Goal: Task Accomplishment & Management: Manage account settings

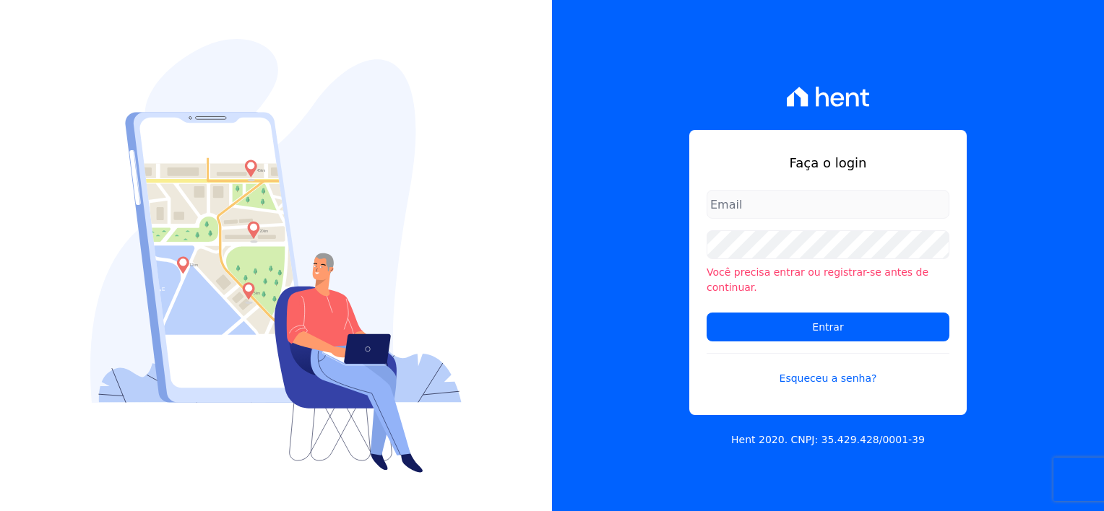
click at [731, 207] on input "email" at bounding box center [827, 204] width 243 height 29
type input "financeiro@flexinc.com.br"
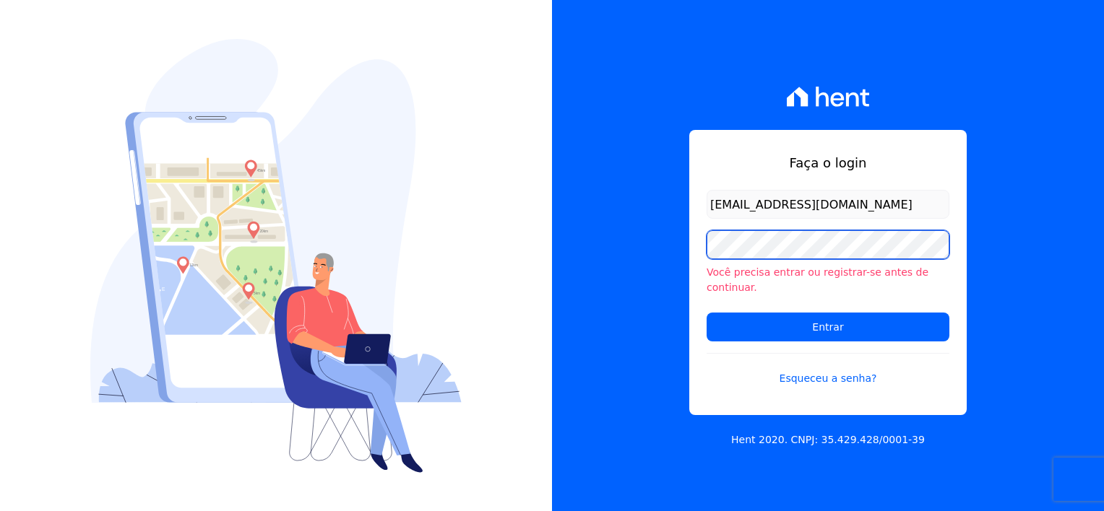
click at [566, 265] on div "Faça o login financeiro@flexinc.com.br Você precisa entrar ou registrar-se ante…" at bounding box center [828, 255] width 552 height 511
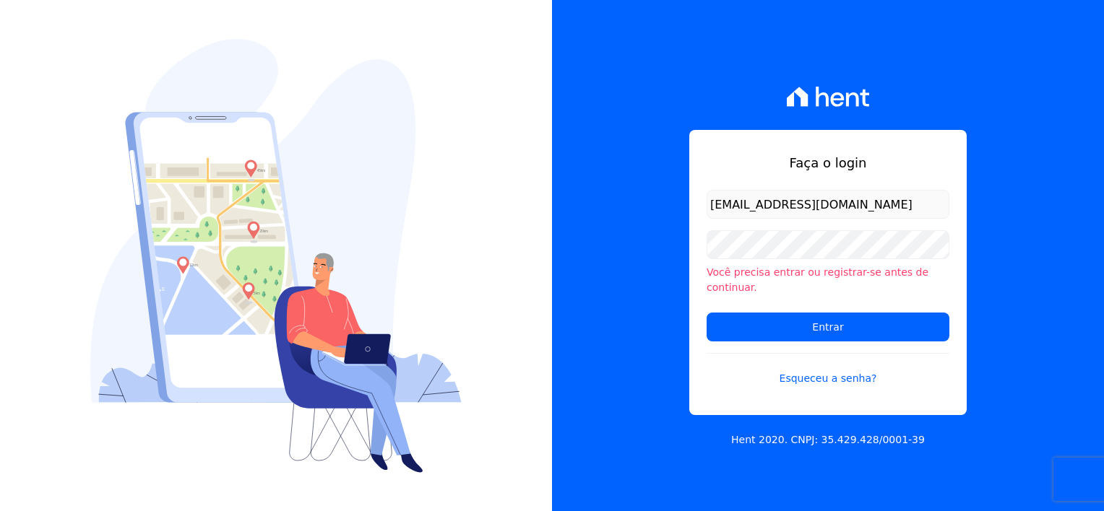
click at [656, 247] on div "Faça o login financeiro@flexinc.com.br Você precisa entrar ou registrar-se ante…" at bounding box center [828, 255] width 552 height 511
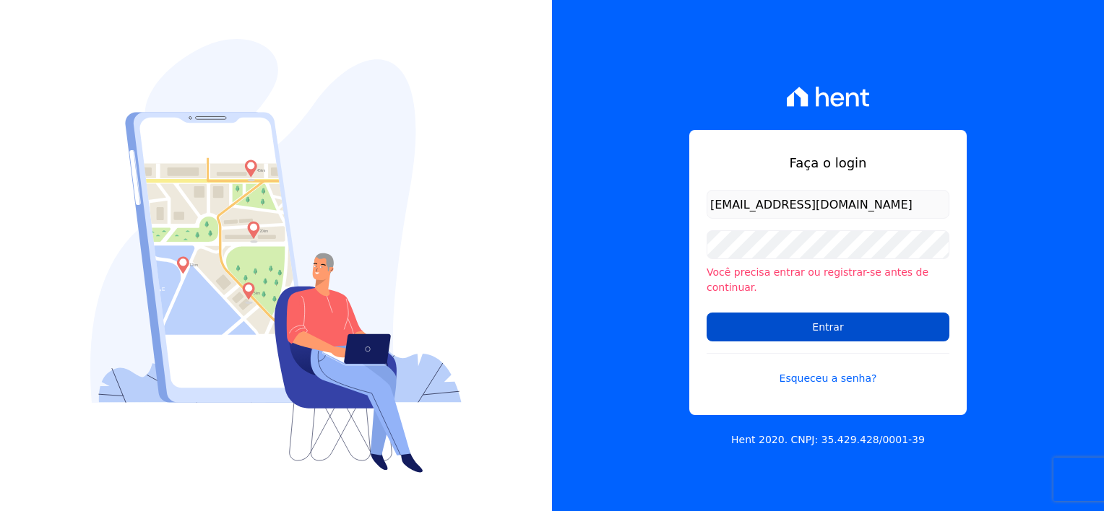
click at [847, 315] on input "Entrar" at bounding box center [827, 327] width 243 height 29
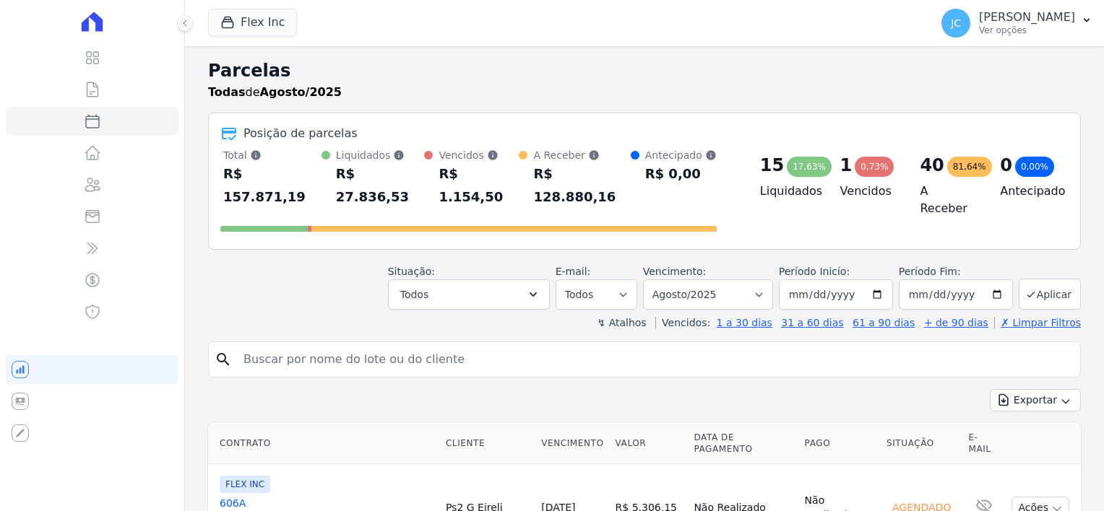
select select
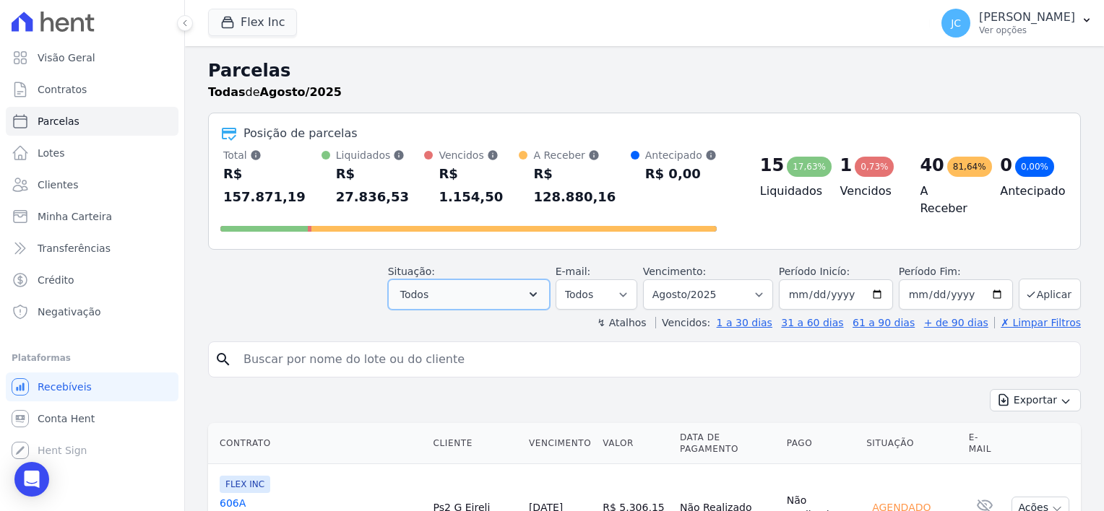
click at [464, 280] on button "Todos" at bounding box center [469, 295] width 162 height 30
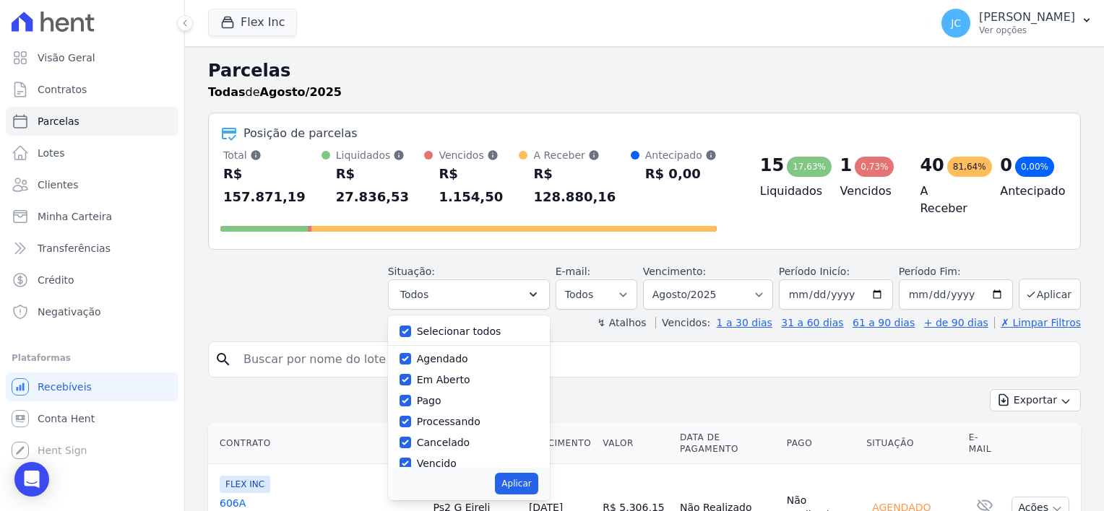
click at [459, 374] on label "Em Aberto" at bounding box center [443, 380] width 53 height 12
click at [411, 374] on input "Em Aberto" at bounding box center [405, 380] width 12 height 12
checkbox input "false"
click at [458, 353] on label "Agendado" at bounding box center [442, 359] width 51 height 12
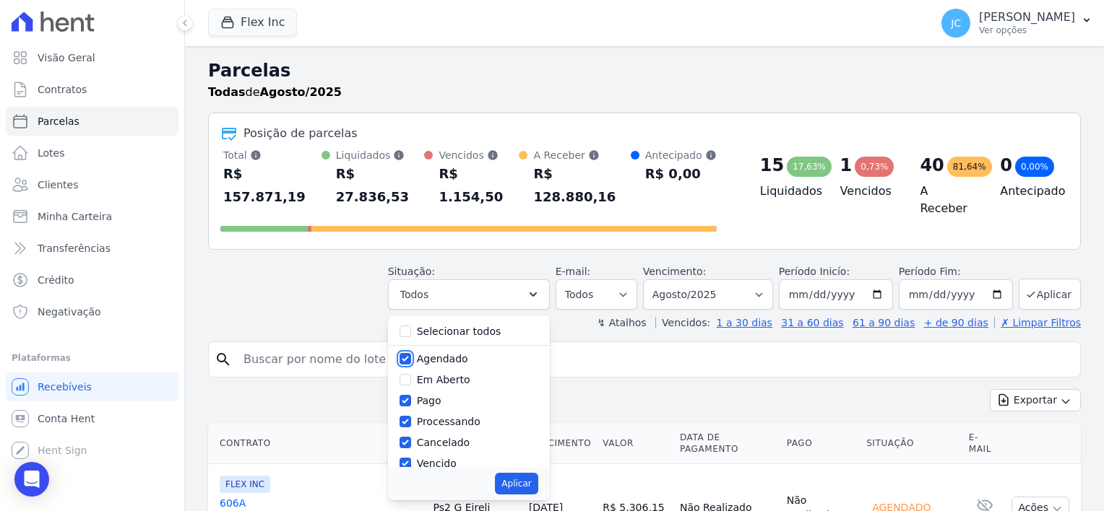
click at [411, 353] on input "Agendado" at bounding box center [405, 359] width 12 height 12
checkbox input "false"
click at [443, 416] on label "Processando" at bounding box center [449, 422] width 64 height 12
click at [411, 416] on input "Processando" at bounding box center [405, 422] width 12 height 12
checkbox input "false"
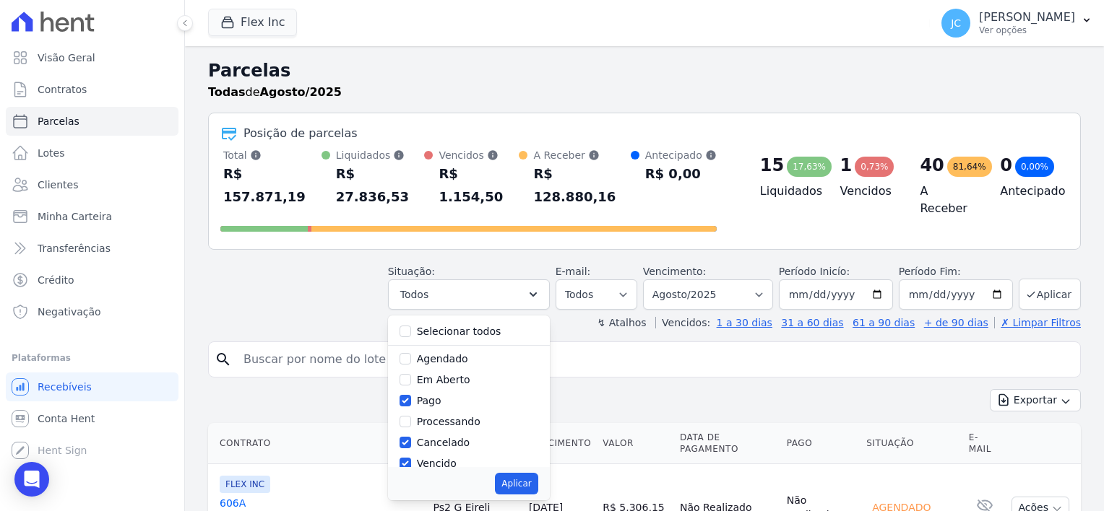
click at [443, 437] on label "Cancelado" at bounding box center [443, 443] width 53 height 12
click at [411, 437] on input "Cancelado" at bounding box center [405, 443] width 12 height 12
checkbox input "false"
click at [441, 458] on label "Vencido" at bounding box center [437, 464] width 40 height 12
click at [411, 458] on input "Vencido" at bounding box center [405, 464] width 12 height 12
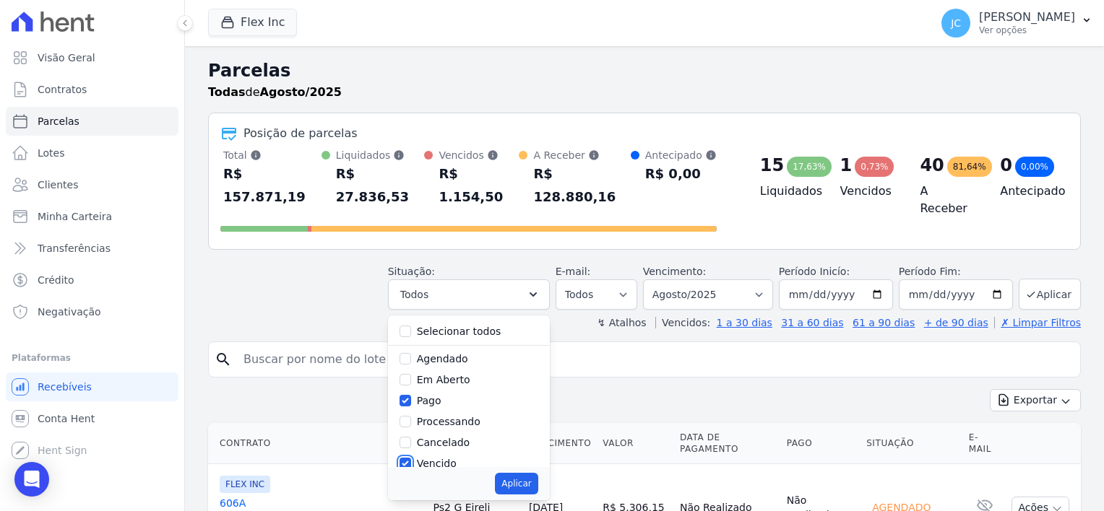
checkbox input "false"
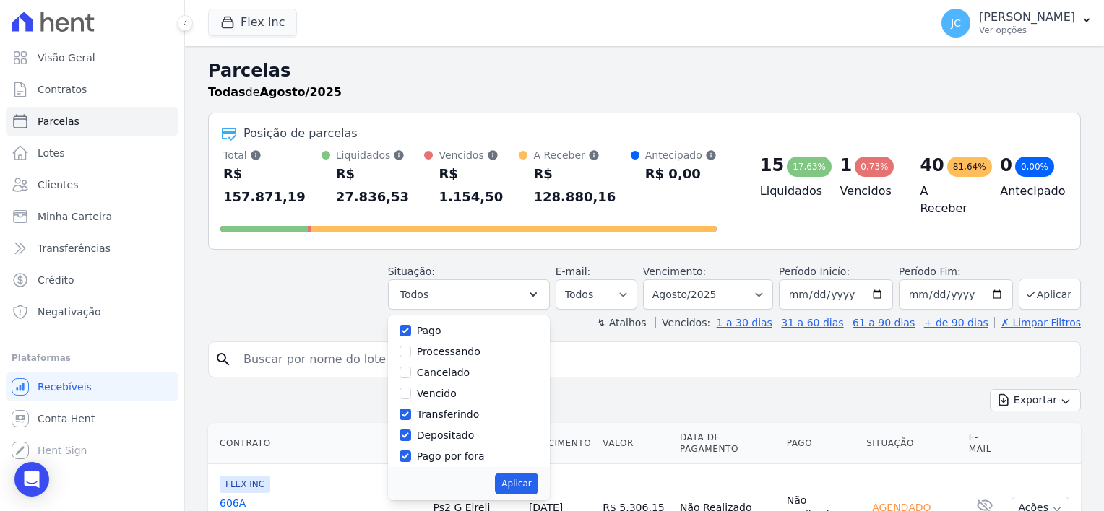
scroll to position [96, 0]
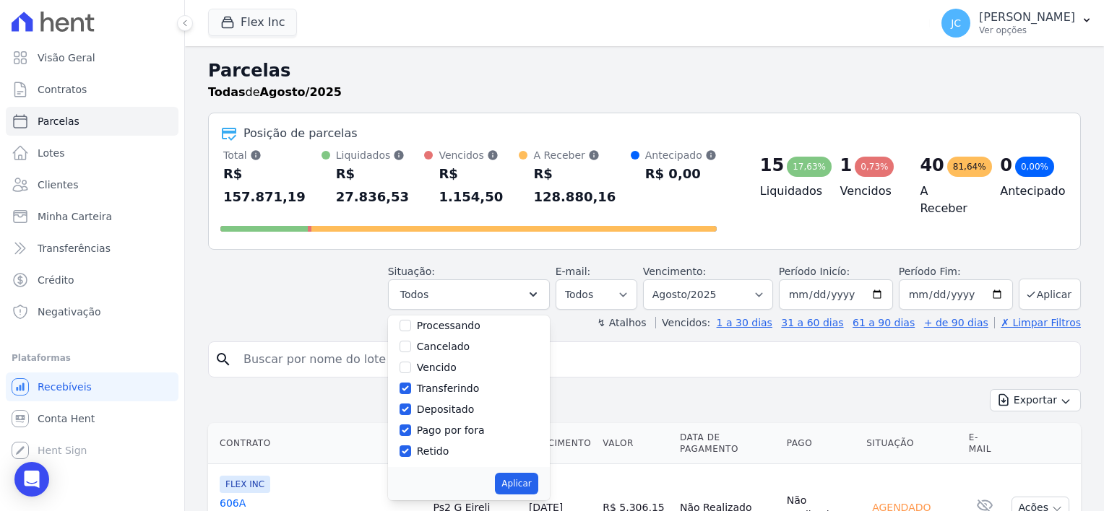
click at [457, 383] on label "Transferindo" at bounding box center [448, 389] width 63 height 12
click at [411, 383] on input "Transferindo" at bounding box center [405, 389] width 12 height 12
checkbox input "false"
click at [451, 399] on div "Depositado" at bounding box center [468, 409] width 139 height 21
click at [453, 404] on label "Depositado" at bounding box center [446, 410] width 58 height 12
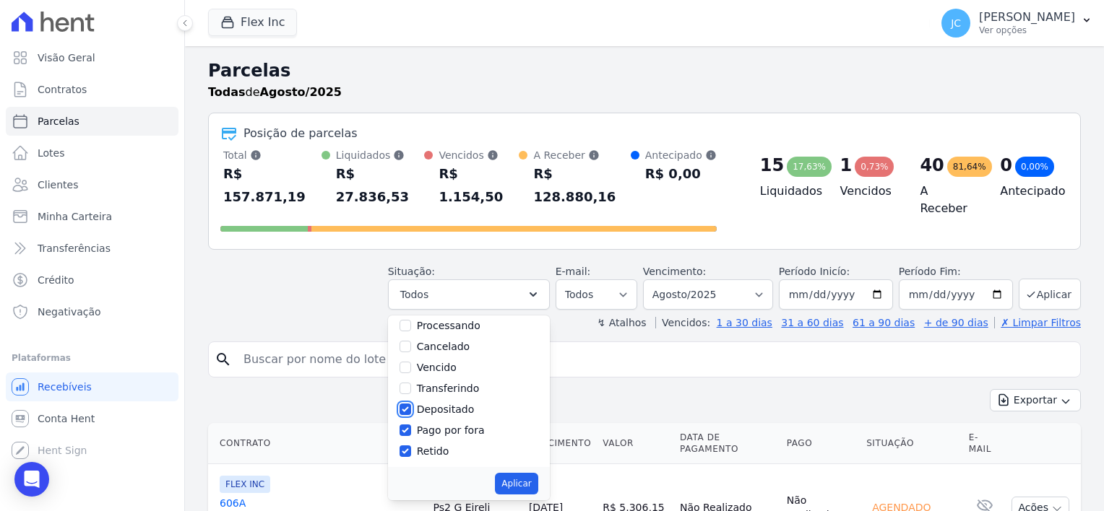
click at [411, 404] on input "Depositado" at bounding box center [405, 410] width 12 height 12
checkbox input "false"
click at [455, 425] on label "Pago por fora" at bounding box center [451, 431] width 68 height 12
click at [411, 425] on input "Pago por fora" at bounding box center [405, 431] width 12 height 12
checkbox input "false"
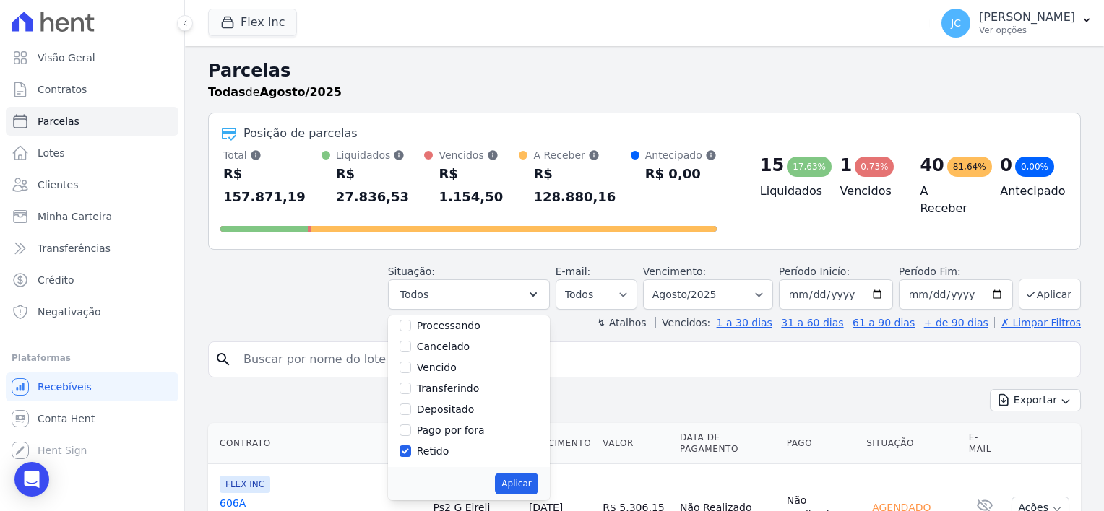
click at [447, 446] on label "Retido" at bounding box center [433, 452] width 33 height 12
click at [411, 446] on input "Retido" at bounding box center [405, 452] width 12 height 12
checkbox input "false"
click at [520, 473] on button "Aplicar" at bounding box center [516, 484] width 43 height 22
select select "paid"
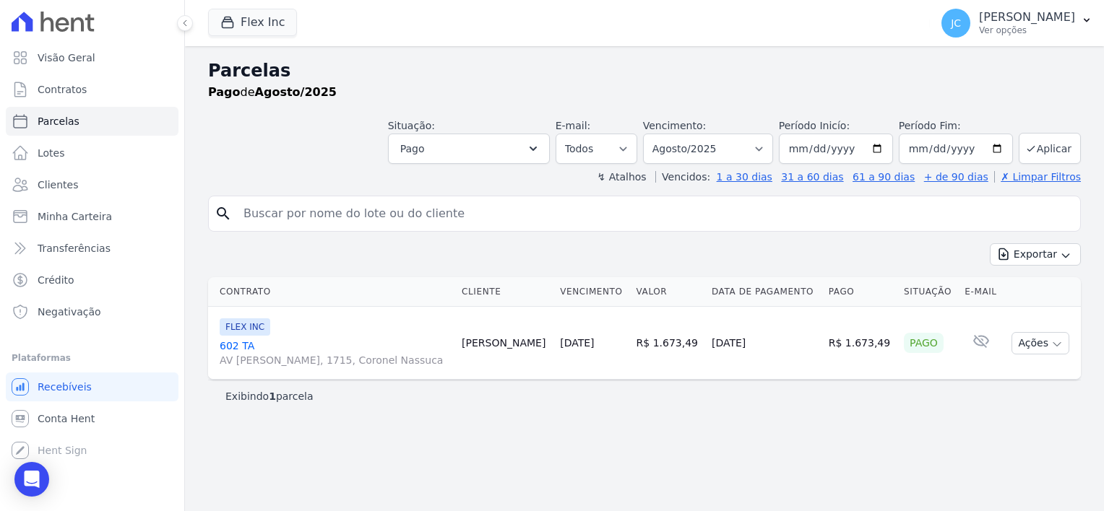
select select
click at [610, 144] on select "Todos Lido Não-lido" at bounding box center [596, 149] width 82 height 30
click at [694, 151] on select "Filtrar por período ──────── Todos os meses Julho/2025 Agosto/2025 Setembro/202…" at bounding box center [708, 149] width 130 height 30
select select "07/2025"
click at [665, 134] on select "Filtrar por período ──────── Todos os meses Julho/2025 Agosto/2025 Setembro/202…" at bounding box center [708, 149] width 130 height 30
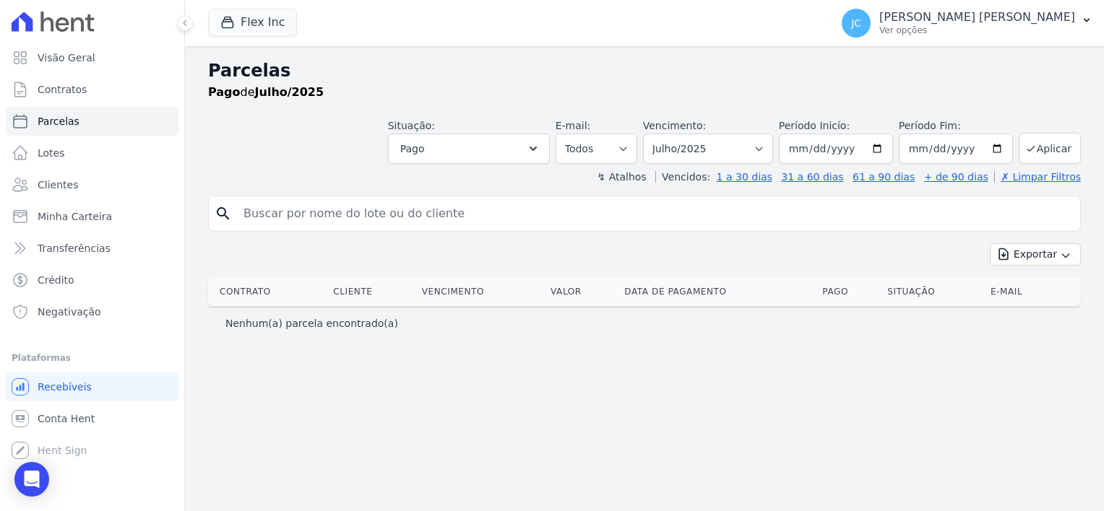
select select
click at [1063, 144] on button "Aplicar" at bounding box center [1049, 148] width 62 height 31
select select
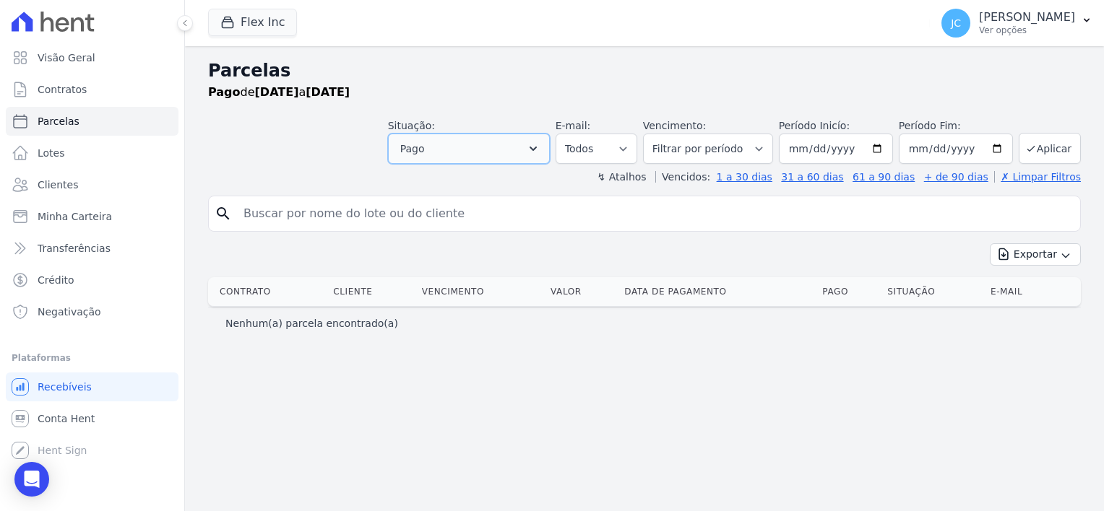
click at [510, 153] on button "Pago" at bounding box center [469, 149] width 162 height 30
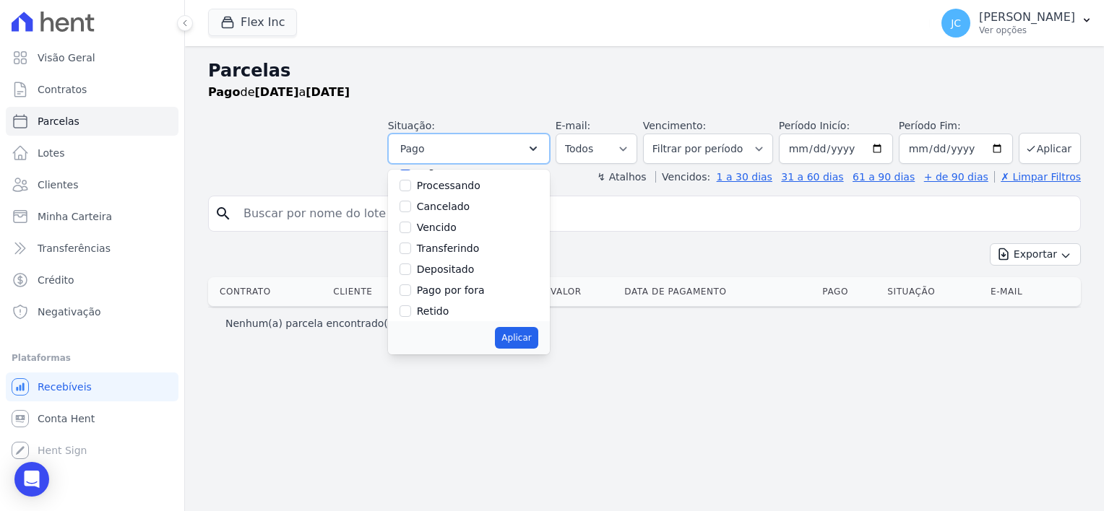
scroll to position [96, 0]
click at [480, 246] on label "Transferindo" at bounding box center [448, 243] width 63 height 12
click at [411, 246] on input "Transferindo" at bounding box center [405, 243] width 12 height 12
checkbox input "true"
click at [529, 335] on button "Aplicar" at bounding box center [516, 338] width 43 height 22
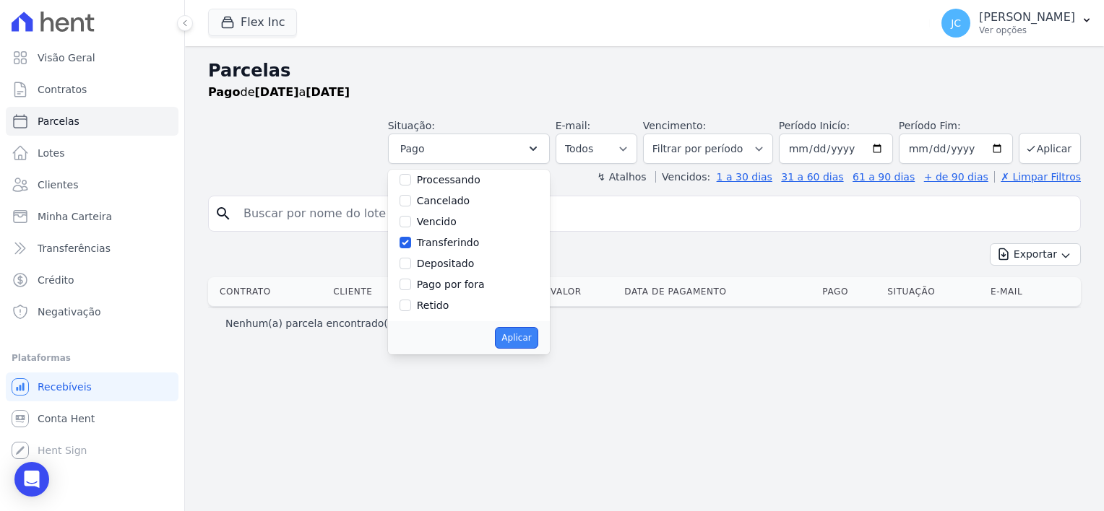
select select "paid"
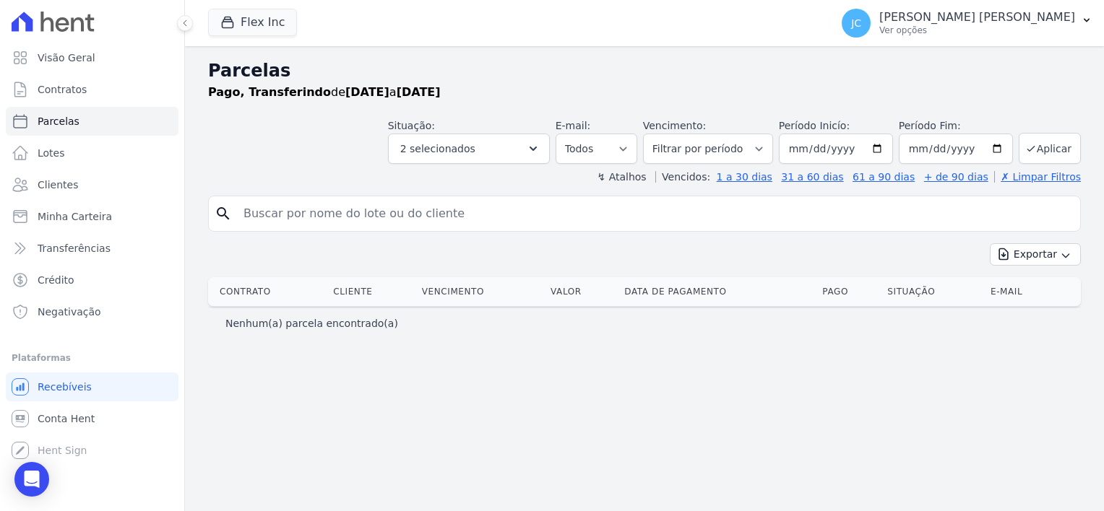
select select
click at [61, 222] on span "Minha Carteira" at bounding box center [75, 216] width 74 height 14
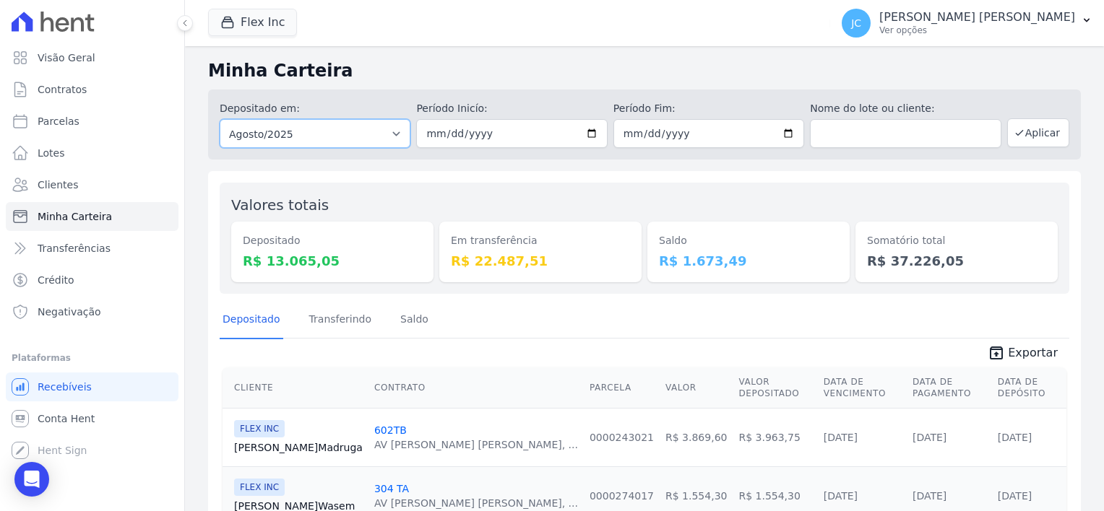
click at [300, 137] on select "Todos os meses Julho/2025 Agosto/2025 Setembro/2025 Outubro/2025 Novembro/2025 …" at bounding box center [315, 133] width 191 height 29
select select "07/2025"
click at [220, 119] on select "Todos os meses Julho/2025 Agosto/2025 Setembro/2025 Outubro/2025 Novembro/2025 …" at bounding box center [315, 133] width 191 height 29
click at [487, 141] on input "date" at bounding box center [511, 133] width 191 height 29
type input "[DATE]"
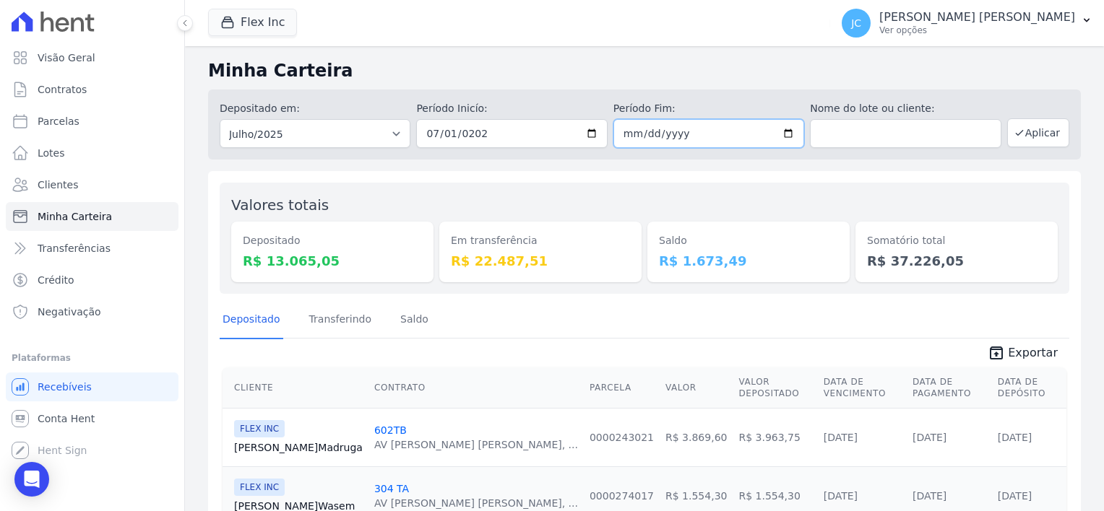
click at [646, 134] on input "date" at bounding box center [708, 133] width 191 height 29
drag, startPoint x: 644, startPoint y: 135, endPoint x: 579, endPoint y: 136, distance: 65.7
click at [579, 136] on div "Depositado em: Todos os meses Julho/2025 Agosto/2025 Setembro/2025 Outubro/2025…" at bounding box center [644, 125] width 873 height 70
type input "[DATE]"
click at [1017, 134] on button "Aplicar" at bounding box center [1038, 132] width 62 height 29
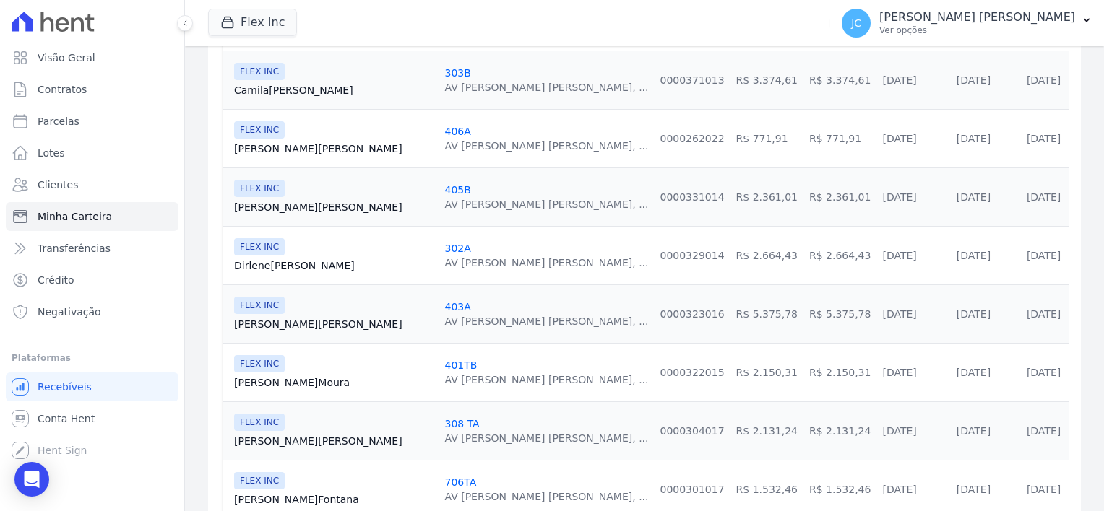
scroll to position [1421, 0]
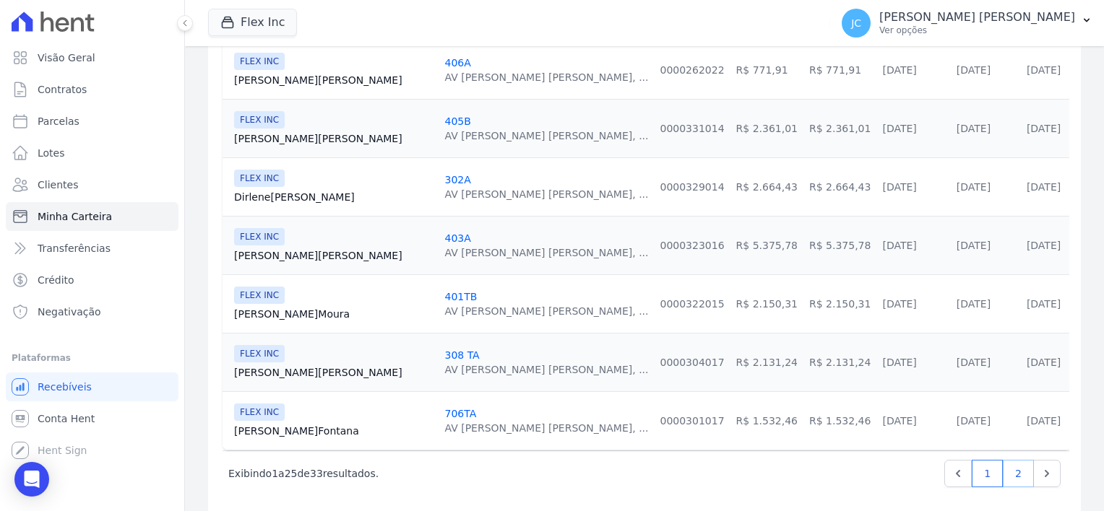
click at [1014, 460] on link "2" at bounding box center [1018, 473] width 31 height 27
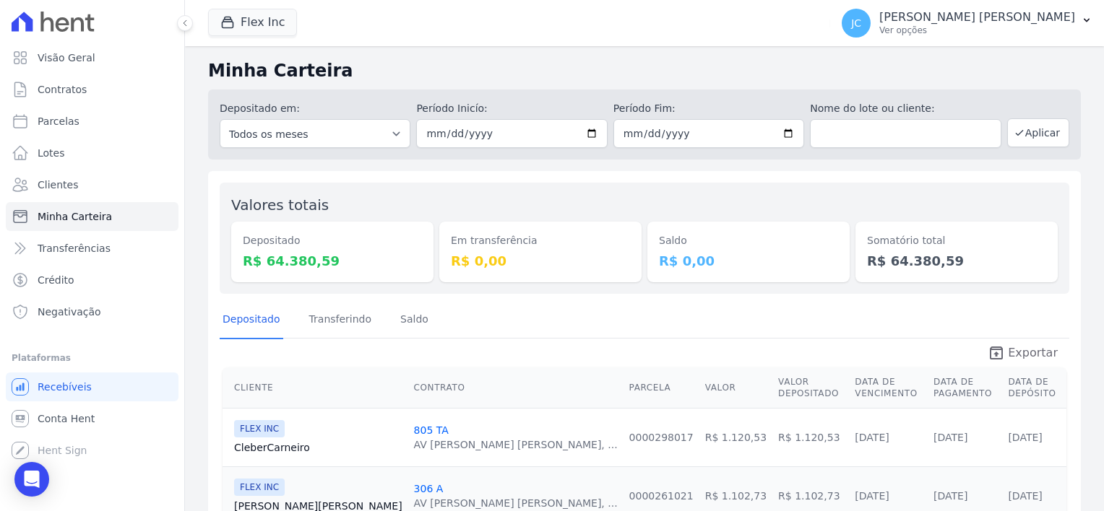
click at [1024, 354] on span "Exportar" at bounding box center [1033, 353] width 50 height 17
